Goal: Task Accomplishment & Management: Manage account settings

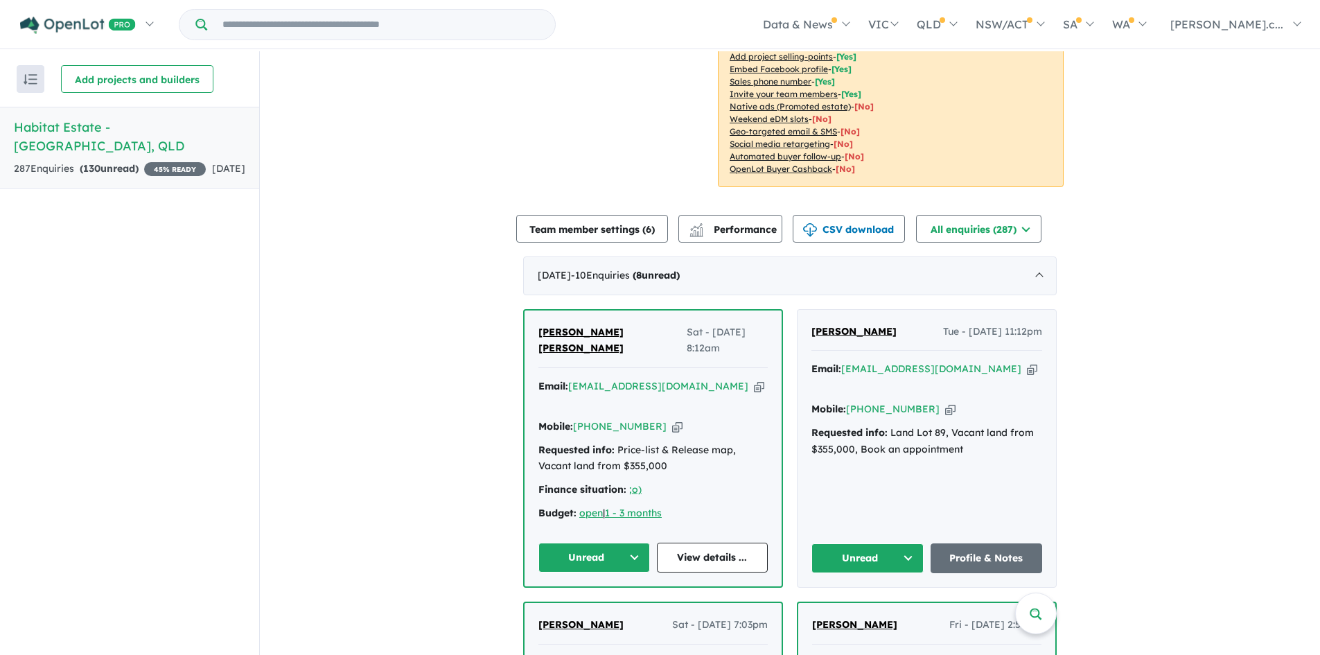
scroll to position [358, 0]
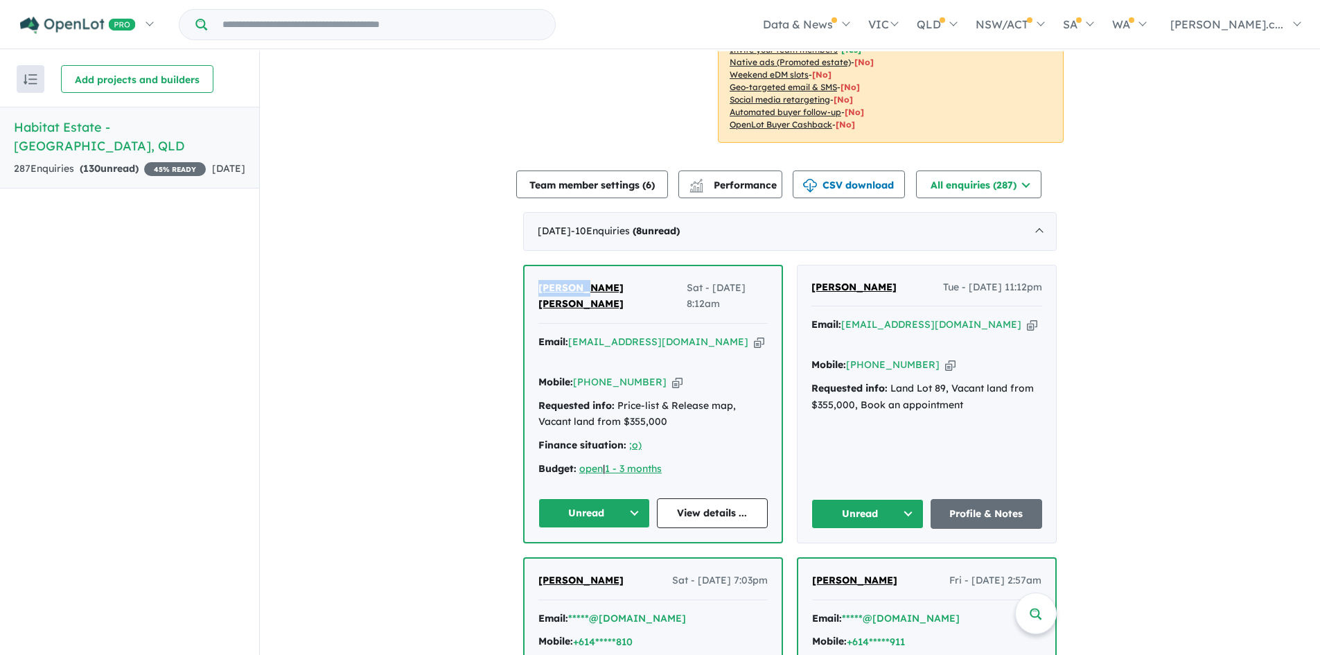
drag, startPoint x: 576, startPoint y: 287, endPoint x: 527, endPoint y: 292, distance: 48.7
click at [527, 292] on div "[PERSON_NAME] [PERSON_NAME] Sat - [DATE] 8:12am Email: [EMAIL_ADDRESS][DOMAIN_N…" at bounding box center [652, 404] width 257 height 276
copy span "[PERSON_NAME] [PERSON_NAME]"
click at [672, 375] on icon "button" at bounding box center [677, 382] width 10 height 15
copy span "[PERSON_NAME] [PERSON_NAME]"
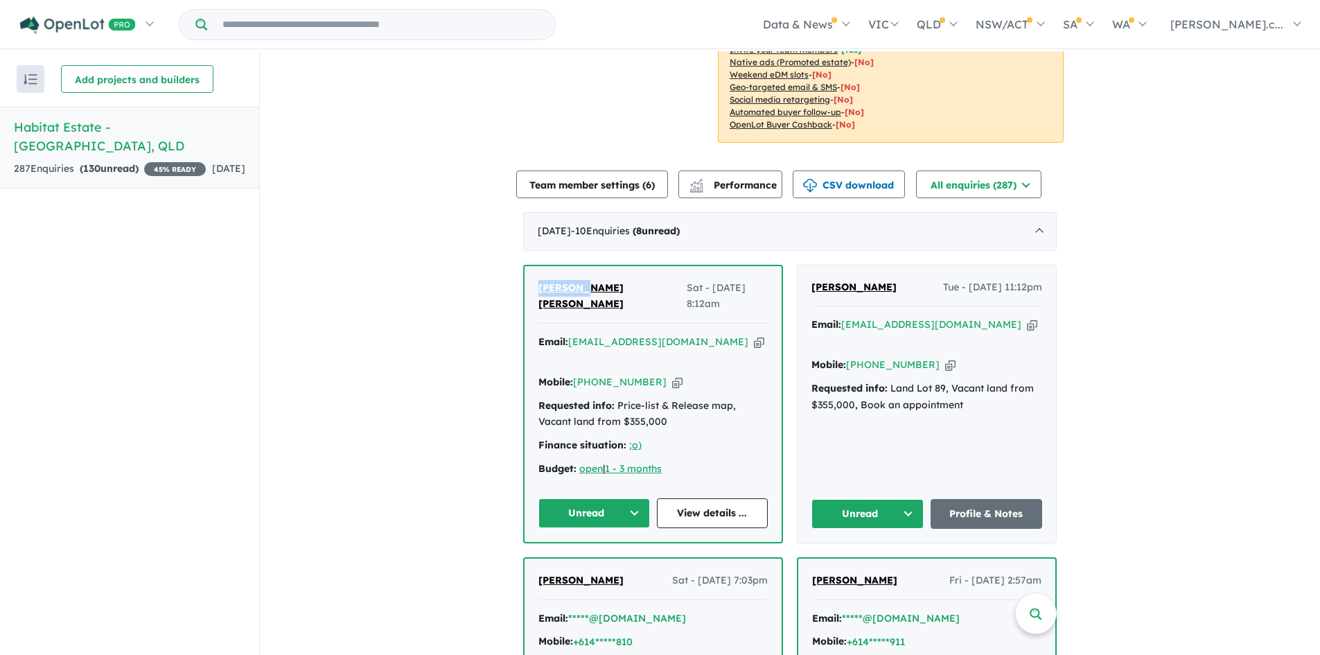
click at [754, 335] on icon "button" at bounding box center [759, 342] width 10 height 15
copy span "[PERSON_NAME] [PERSON_NAME]"
drag, startPoint x: 878, startPoint y: 291, endPoint x: 806, endPoint y: 294, distance: 71.4
click at [806, 294] on div "[PERSON_NAME] Tue - [DATE] 11:12pm Email: [EMAIL_ADDRESS][DOMAIN_NAME] Copied! …" at bounding box center [926, 403] width 258 height 277
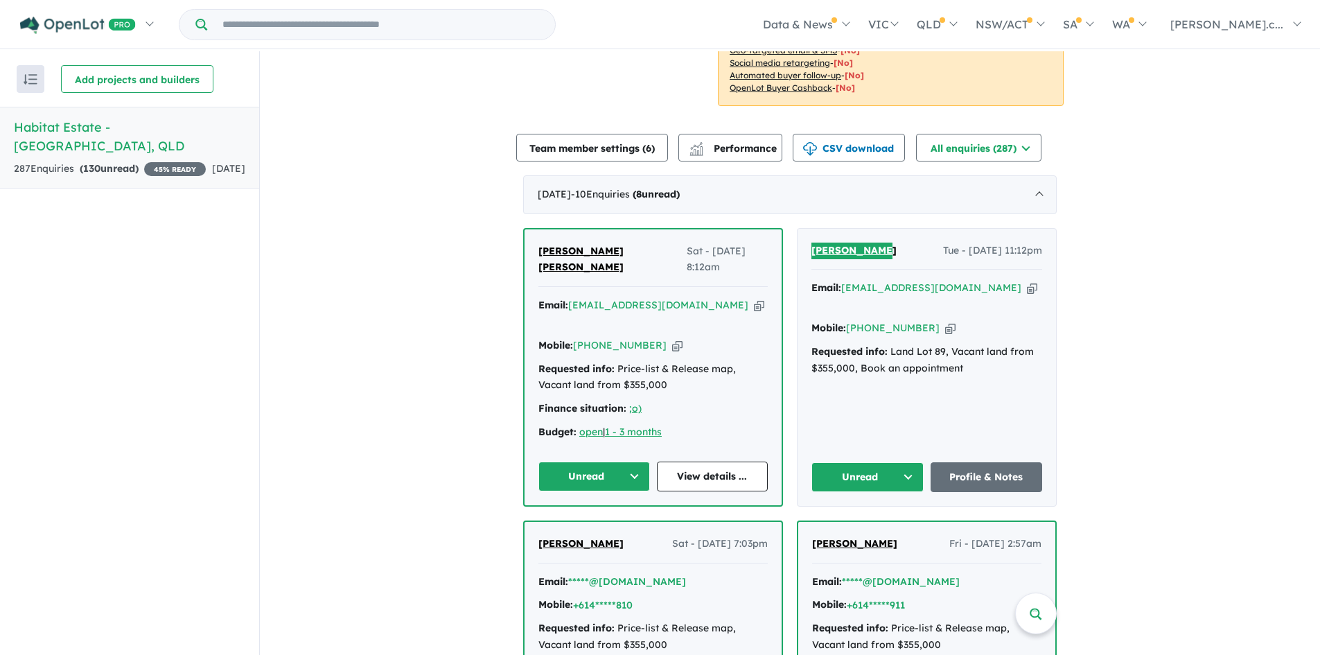
scroll to position [427, 0]
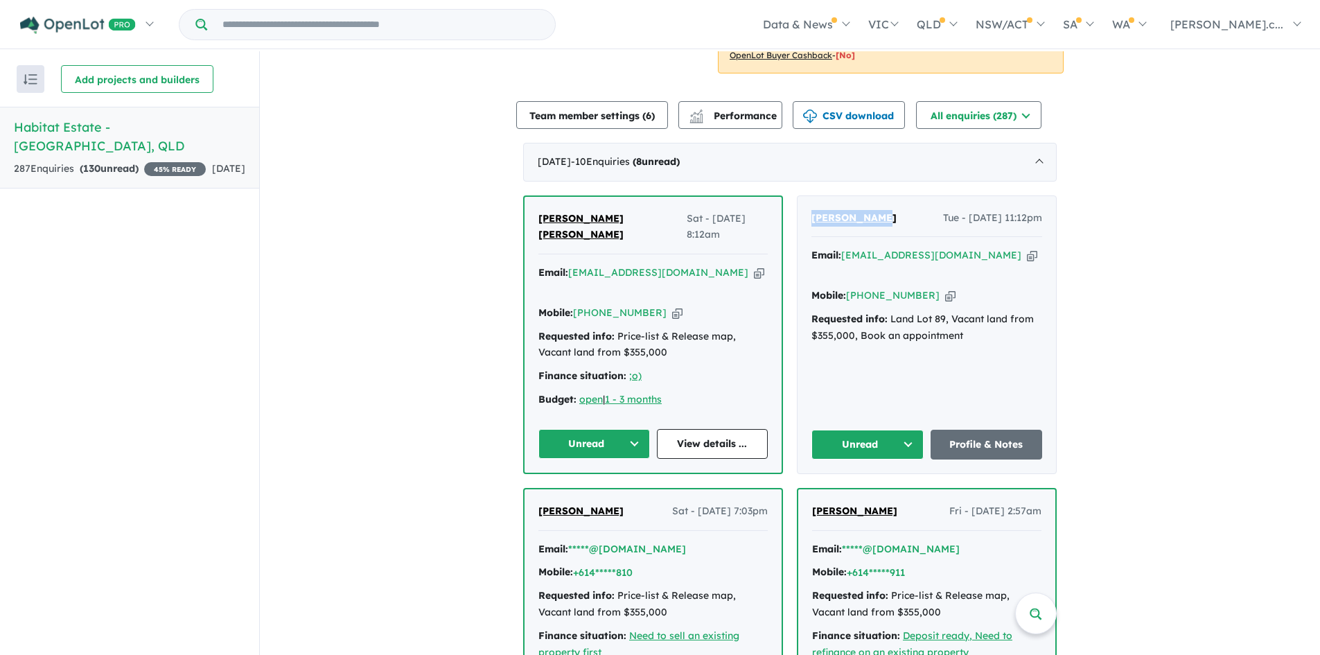
drag, startPoint x: 647, startPoint y: 213, endPoint x: 774, endPoint y: 220, distance: 127.7
click at [774, 220] on div "[PERSON_NAME] [PERSON_NAME] Sat - [DATE] 8:12am Email: [EMAIL_ADDRESS][DOMAIN_N…" at bounding box center [652, 335] width 257 height 276
copy span "Sat - [DATE] 8:12am"
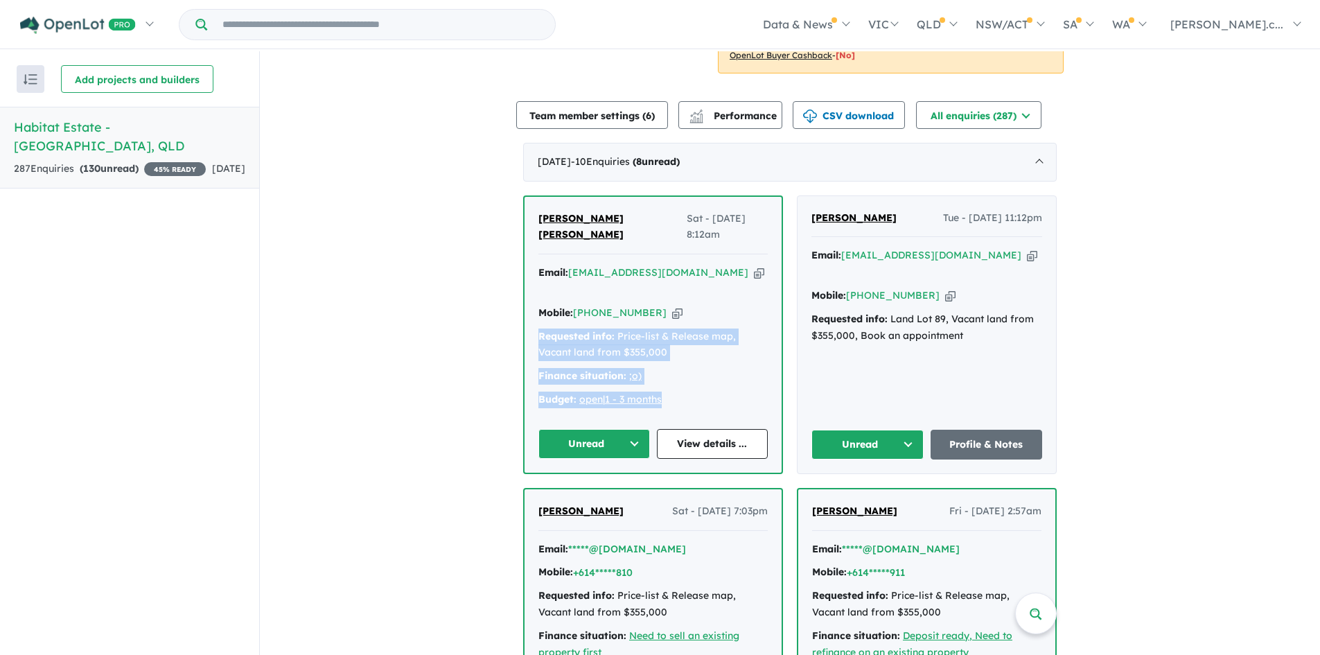
drag, startPoint x: 647, startPoint y: 364, endPoint x: 496, endPoint y: 308, distance: 160.9
copy div "Requested info: Price-list & Release map, Vacant land from $355,000 Finance sit…"
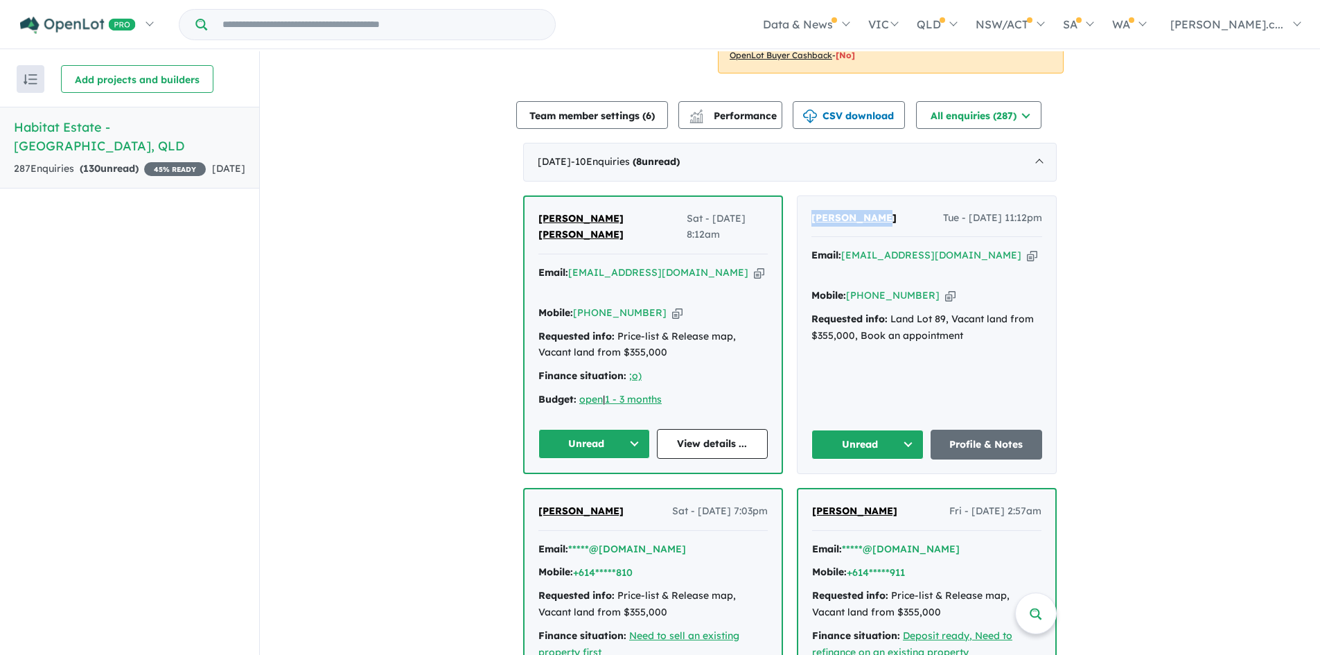
drag, startPoint x: 884, startPoint y: 218, endPoint x: 804, endPoint y: 220, distance: 80.4
click at [804, 220] on div "[PERSON_NAME] Tue - [DATE] 11:12pm Email: [EMAIL_ADDRESS][DOMAIN_NAME] Copied! …" at bounding box center [926, 334] width 258 height 277
copy span "[PERSON_NAME]"
click at [945, 288] on icon "button" at bounding box center [950, 295] width 10 height 15
copy span "[PERSON_NAME]"
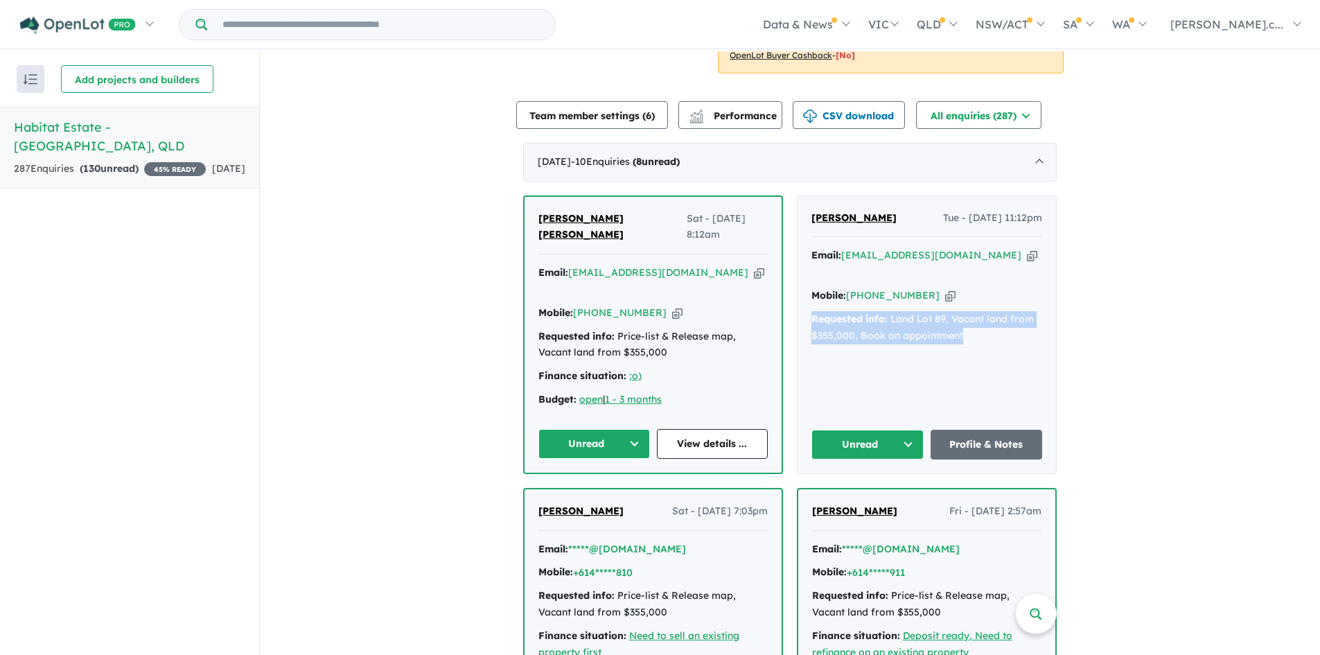
drag, startPoint x: 971, startPoint y: 323, endPoint x: 788, endPoint y: 303, distance: 183.2
copy div "Requested info: Land Lot 89, Vacant land from $355,000, Book an appointment"
drag, startPoint x: 917, startPoint y: 215, endPoint x: 1087, endPoint y: 218, distance: 169.8
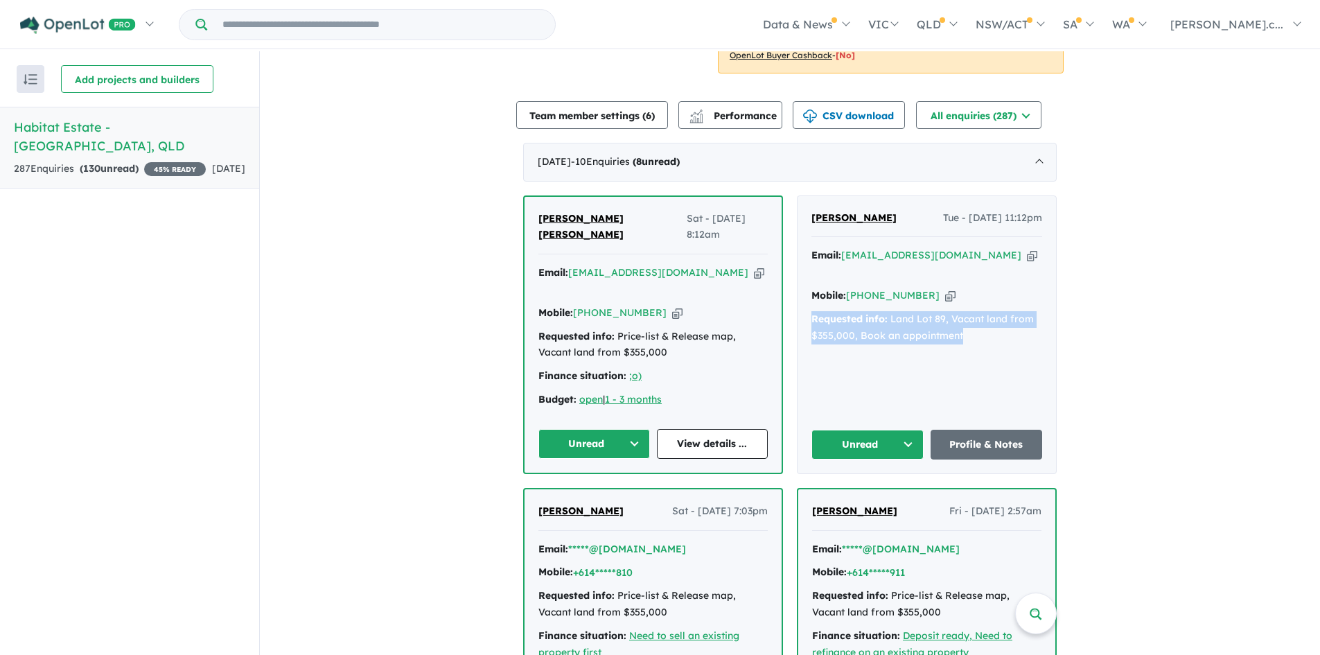
copy span "Tue - [DATE] 11:12pm"
